Goal: Navigation & Orientation: Go to known website

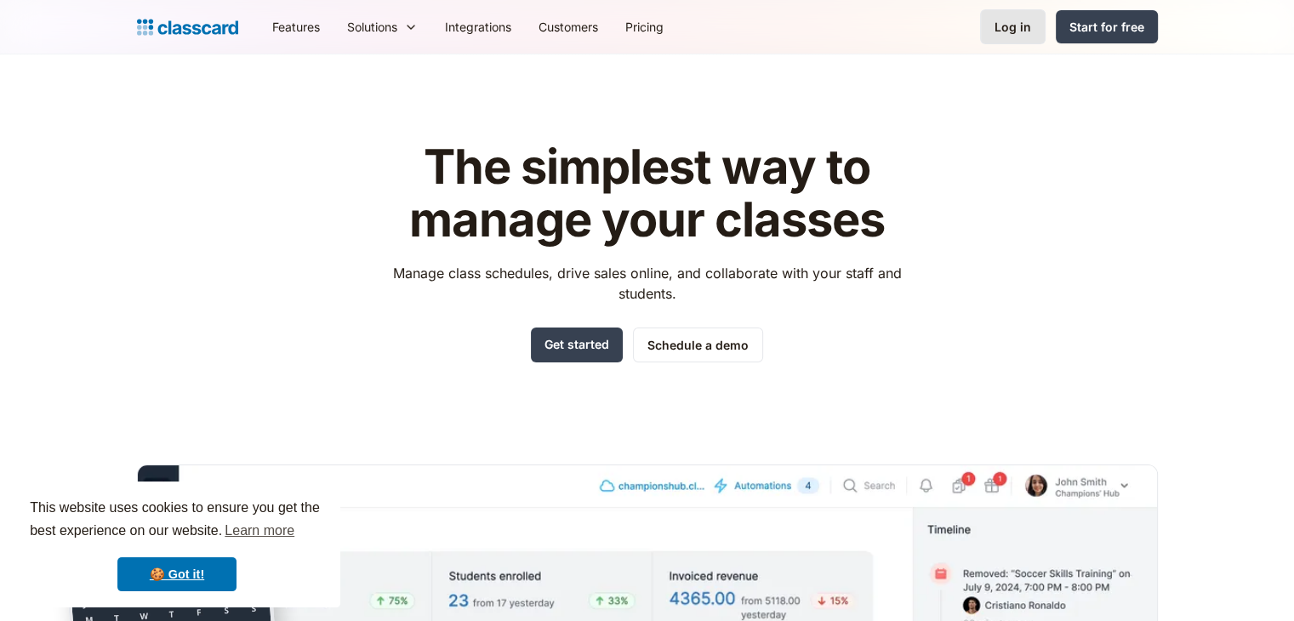
click at [999, 24] on div "Log in" at bounding box center [1013, 27] width 37 height 18
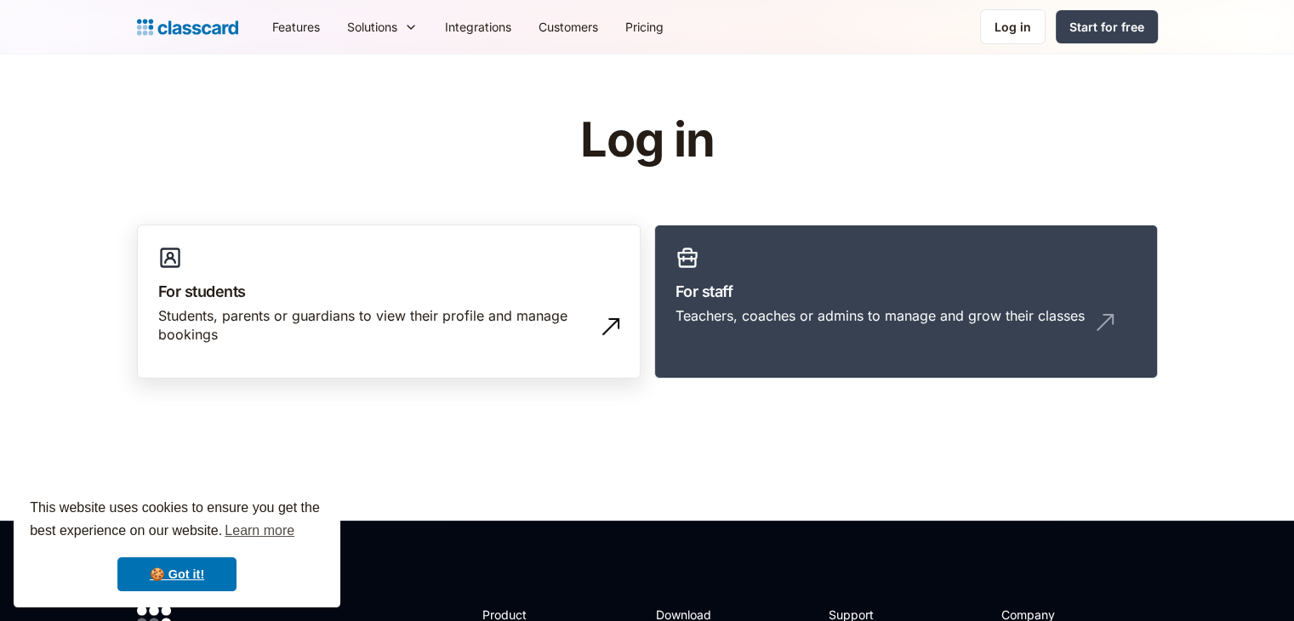
click at [432, 280] on h3 "For students" at bounding box center [388, 291] width 461 height 23
